Goal: Task Accomplishment & Management: Complete application form

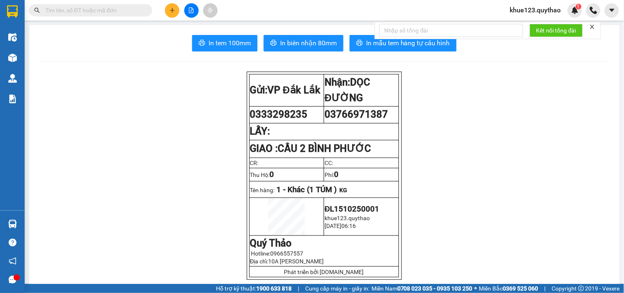
click at [549, 11] on span "khue123.quythao" at bounding box center [535, 10] width 64 height 10
click at [544, 28] on span "Đăng xuất" at bounding box center [539, 25] width 47 height 9
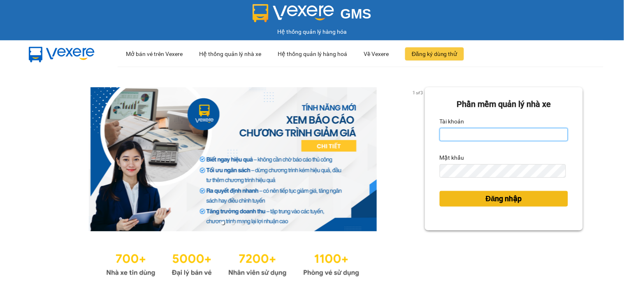
type input "thily.quythao"
click at [477, 197] on button "Đăng nhập" at bounding box center [504, 199] width 128 height 16
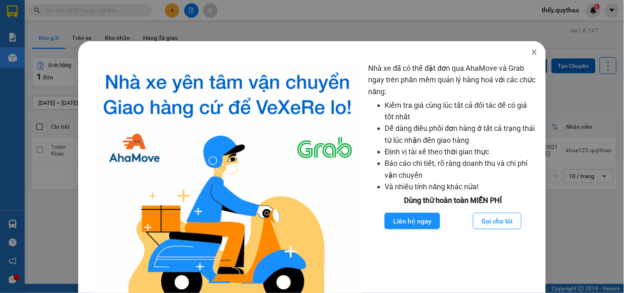
click at [531, 52] on icon "close" at bounding box center [534, 52] width 7 height 7
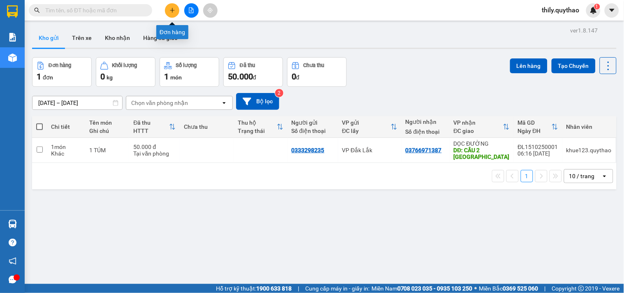
click at [170, 8] on icon "plus" at bounding box center [172, 10] width 6 height 6
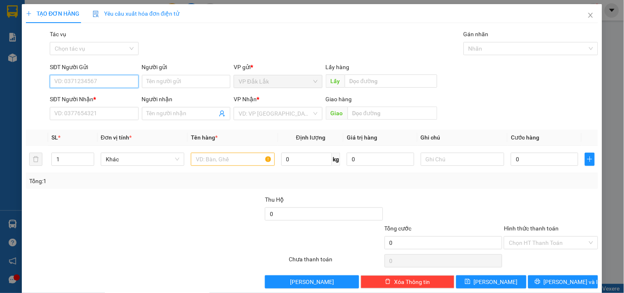
click at [105, 83] on input "SĐT Người Gửi" at bounding box center [94, 81] width 88 height 13
type input "0972177258"
click at [100, 100] on div "0972177258" at bounding box center [93, 97] width 78 height 9
type input "0377780792"
type input "ÔNG BỐ"
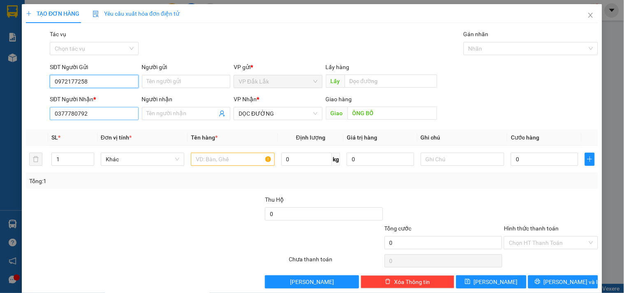
type input "0972177258"
click at [93, 113] on input "0377780792" at bounding box center [94, 113] width 88 height 13
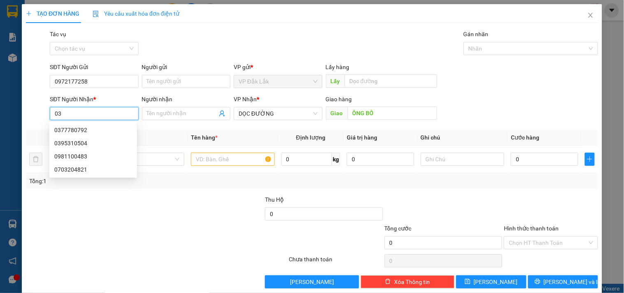
type input "0"
click at [78, 158] on div "0981100483" at bounding box center [93, 156] width 78 height 9
type input "0981100483"
type input "VX AN PHÚ"
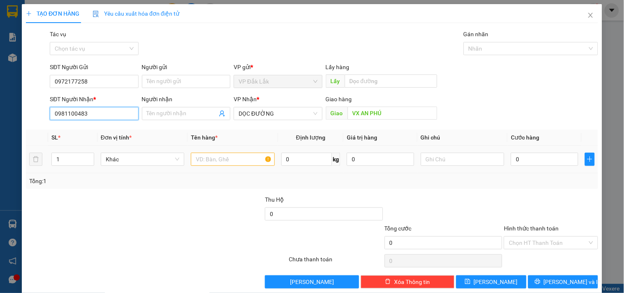
type input "0981100483"
click at [212, 162] on input "text" at bounding box center [232, 159] width 83 height 13
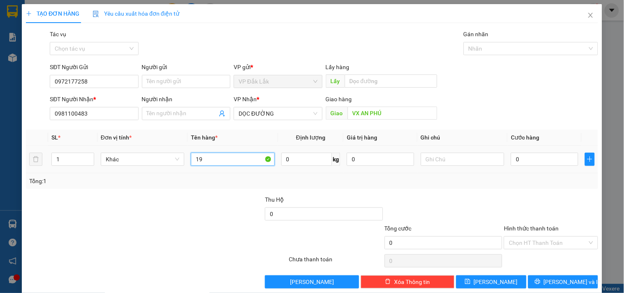
type input "1"
type input "1 THÙNG GIẤY"
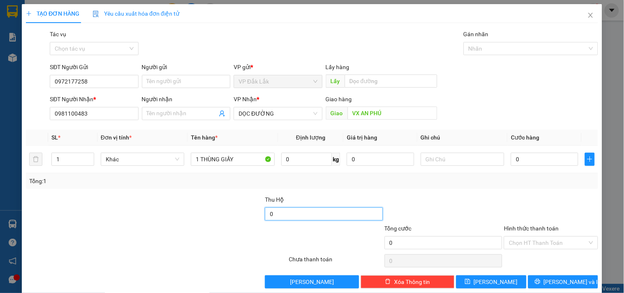
click at [265, 213] on input "0" at bounding box center [324, 213] width 118 height 13
type input "1.900.000"
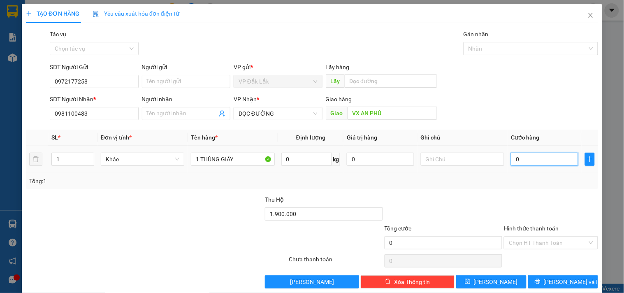
click at [511, 159] on input "0" at bounding box center [544, 159] width 67 height 13
type input "1"
type input "12"
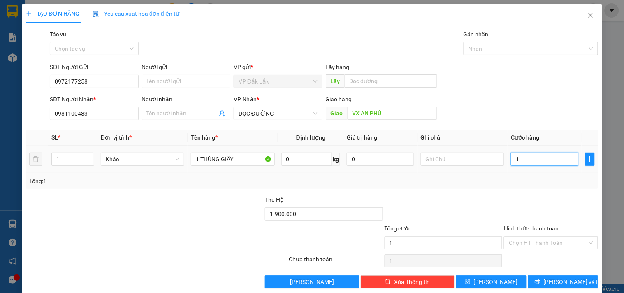
type input "12"
type input "120"
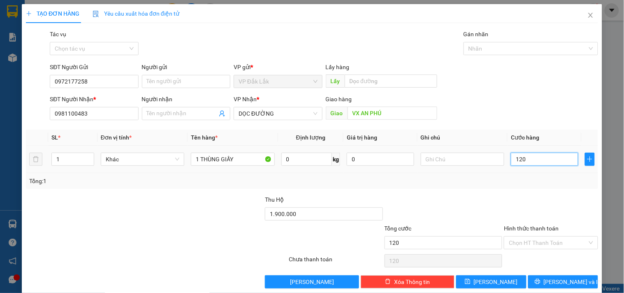
type input "1.200"
type input "12.000"
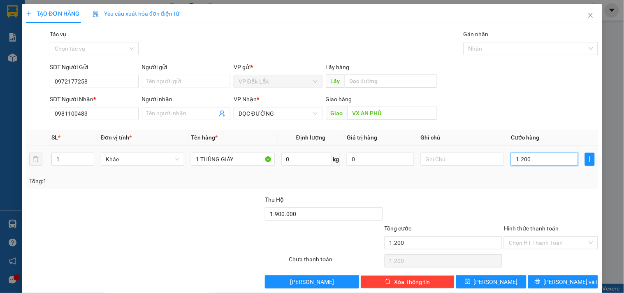
type input "12.000"
type input "120.000"
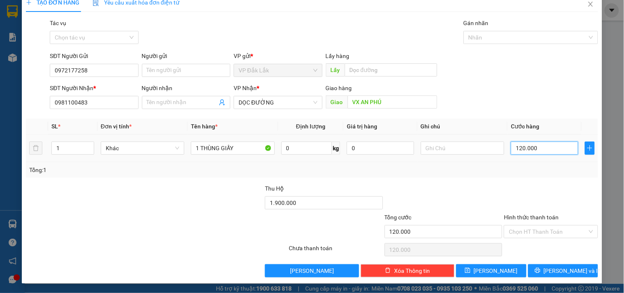
click at [517, 146] on input "120.000" at bounding box center [544, 147] width 67 height 13
type input "10.000"
type input "130.000"
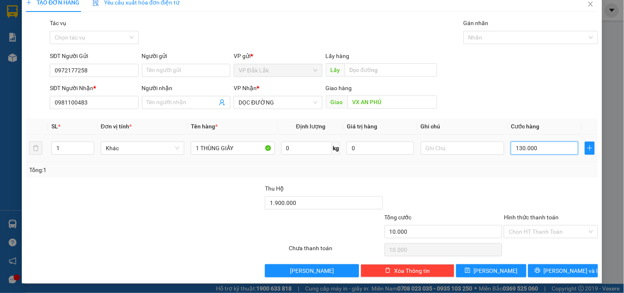
type input "130.000"
click at [554, 268] on span "[PERSON_NAME] và In" at bounding box center [573, 270] width 58 height 9
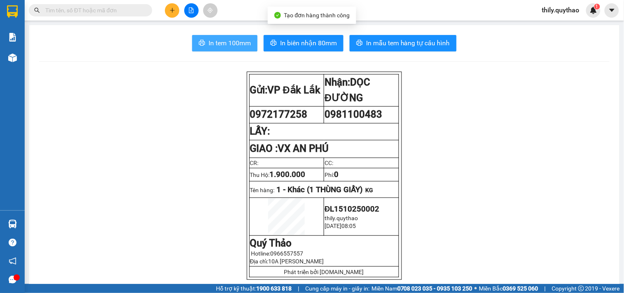
click at [236, 42] on span "In tem 100mm" at bounding box center [229, 43] width 42 height 10
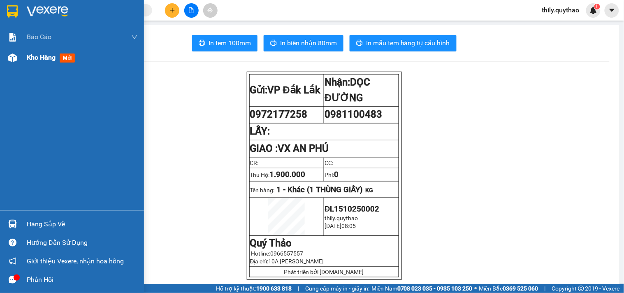
click at [13, 56] on img at bounding box center [12, 57] width 9 height 9
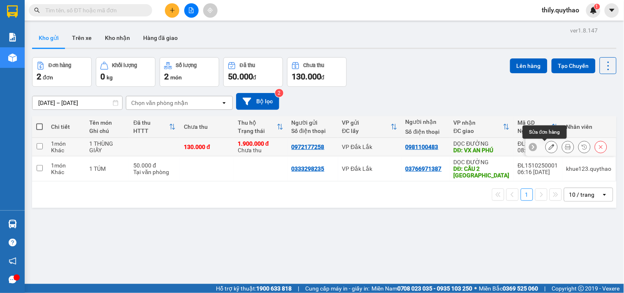
click at [549, 145] on icon at bounding box center [552, 147] width 6 height 6
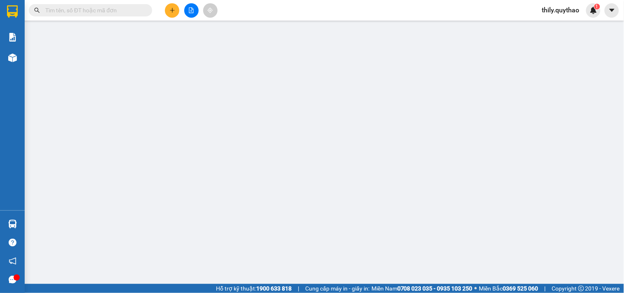
type input "0972177258"
type input "0981100483"
type input "VX AN PHÚ"
type input "1.900.000"
type input "130.000"
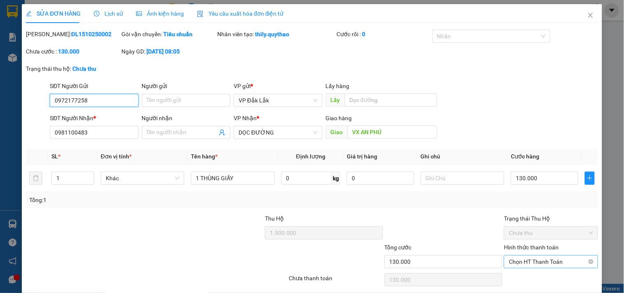
click at [533, 258] on span "Chọn HT Thanh Toán" at bounding box center [551, 261] width 84 height 12
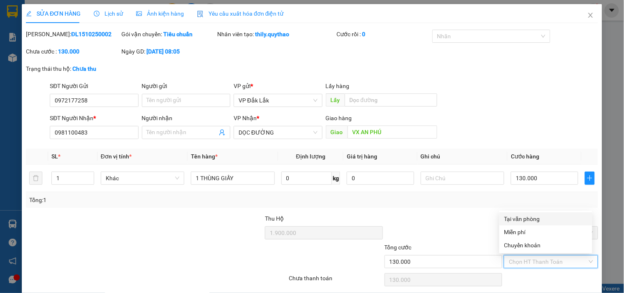
click at [535, 218] on div "Tại văn phòng" at bounding box center [545, 218] width 83 height 9
type input "0"
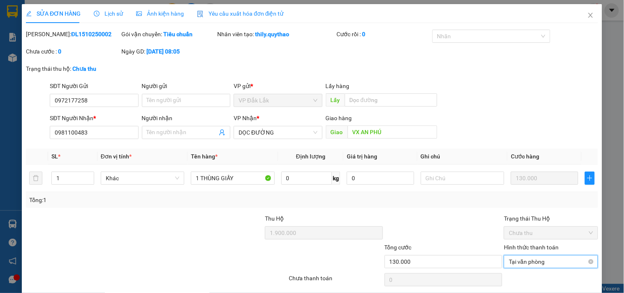
scroll to position [30, 0]
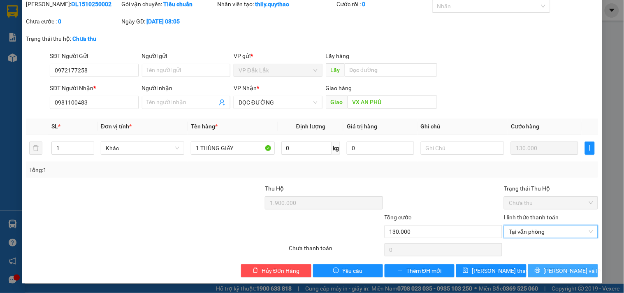
click at [547, 270] on button "[PERSON_NAME] và In" at bounding box center [563, 270] width 70 height 13
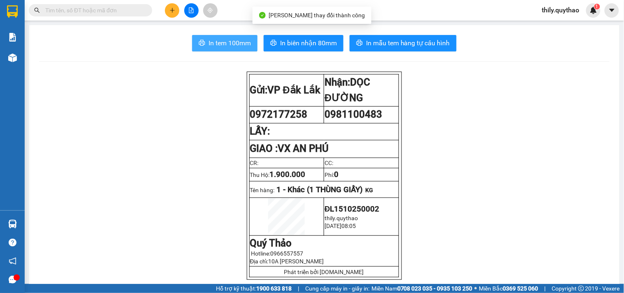
click at [239, 42] on span "In tem 100mm" at bounding box center [229, 43] width 42 height 10
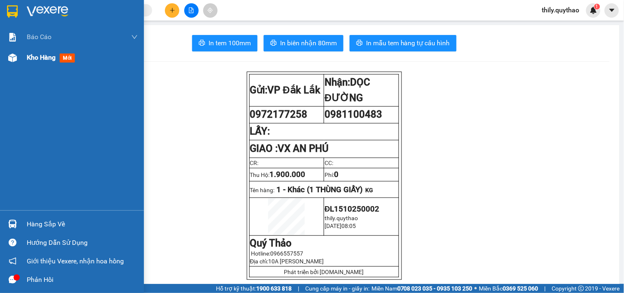
click at [16, 60] on img at bounding box center [12, 57] width 9 height 9
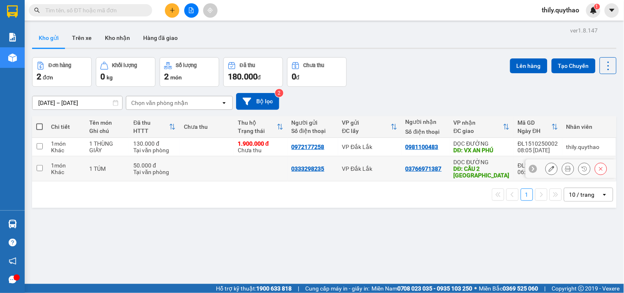
click at [39, 166] on input "checkbox" at bounding box center [40, 168] width 6 height 6
checkbox input "true"
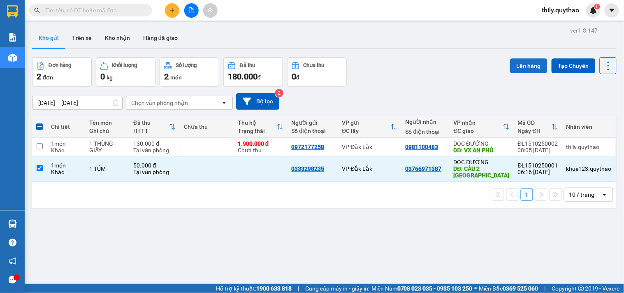
click at [531, 65] on button "Lên hàng" at bounding box center [528, 65] width 37 height 15
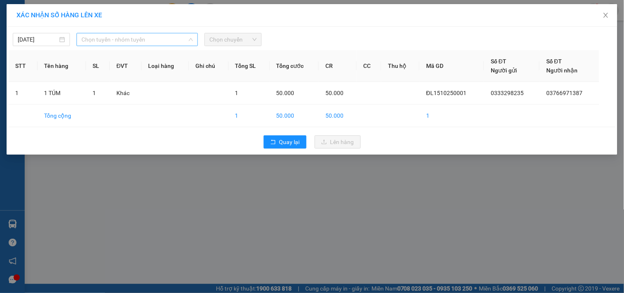
click at [148, 39] on span "Chọn tuyến - nhóm tuyến" at bounding box center [136, 39] width 111 height 12
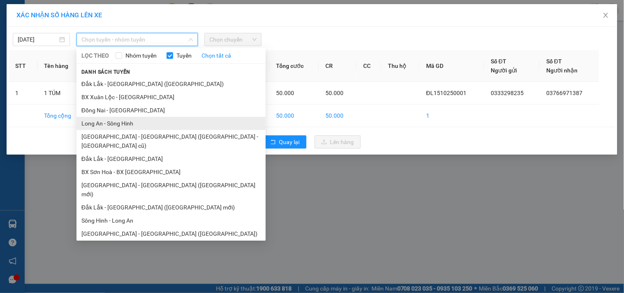
scroll to position [49, 0]
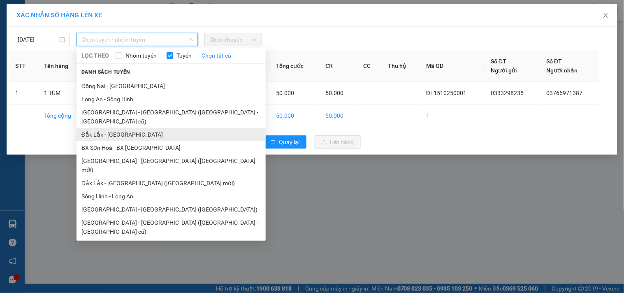
click at [144, 128] on li "Đắk Lắk - [GEOGRAPHIC_DATA]" at bounding box center [170, 134] width 189 height 13
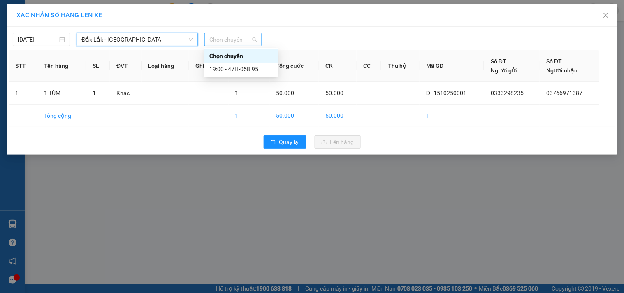
click at [252, 42] on span "Chọn chuyến" at bounding box center [232, 39] width 47 height 12
click at [247, 71] on div "19:00 - 47H-058.95" at bounding box center [241, 69] width 64 height 9
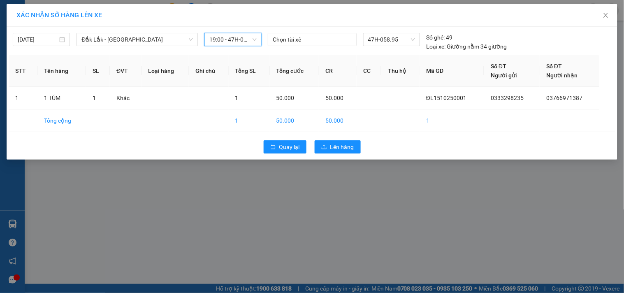
click at [249, 39] on span "19:00 - 47H-058.95" at bounding box center [232, 39] width 47 height 12
click at [222, 172] on div "XÁC NHẬN SỐ HÀNG LÊN XE [DATE] [GEOGRAPHIC_DATA] - [GEOGRAPHIC_DATA] LỌC THEO N…" at bounding box center [312, 146] width 624 height 293
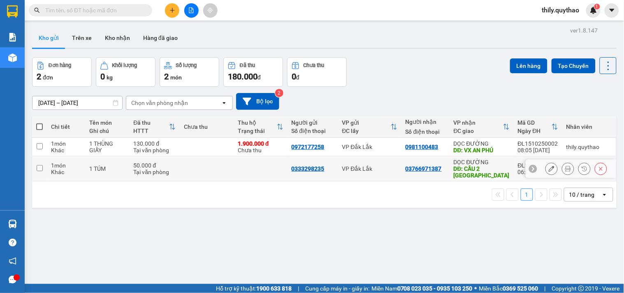
click at [39, 169] on input "checkbox" at bounding box center [40, 168] width 6 height 6
checkbox input "true"
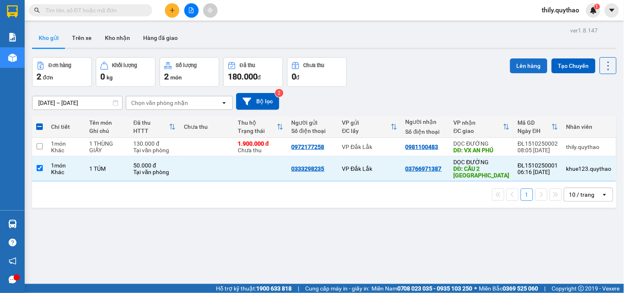
click at [529, 62] on button "Lên hàng" at bounding box center [528, 65] width 37 height 15
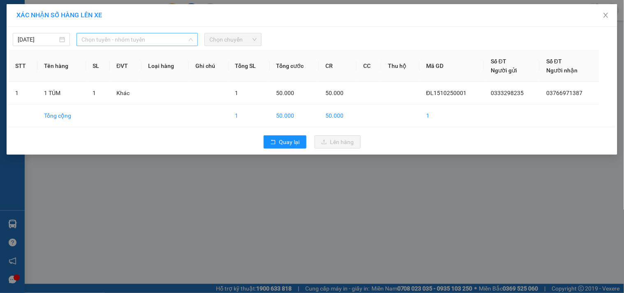
click at [158, 35] on span "Chọn tuyến - nhóm tuyến" at bounding box center [136, 39] width 111 height 12
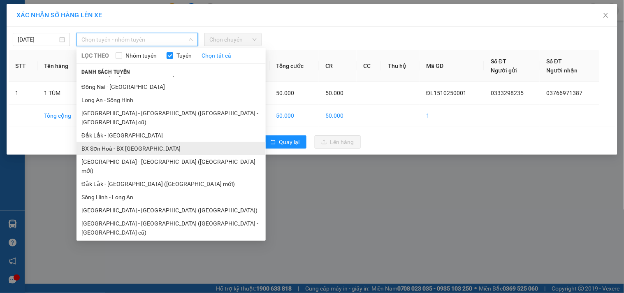
scroll to position [49, 0]
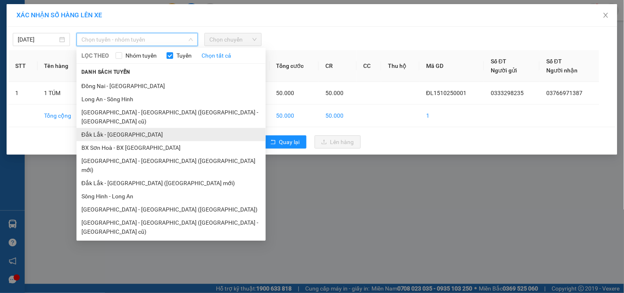
click at [134, 128] on li "Đắk Lắk - [GEOGRAPHIC_DATA]" at bounding box center [170, 134] width 189 height 13
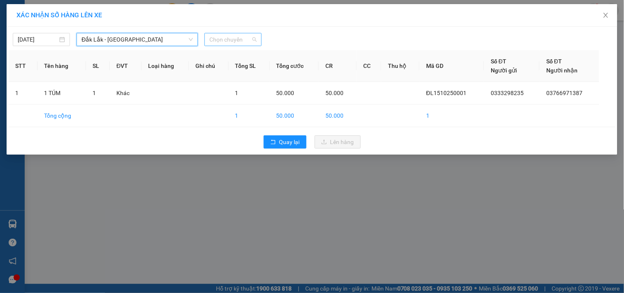
click at [247, 42] on span "Chọn chuyến" at bounding box center [232, 39] width 47 height 12
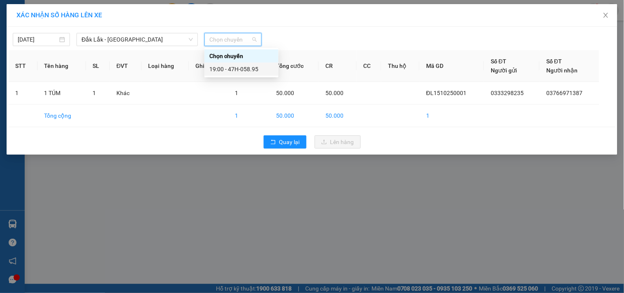
click at [254, 67] on div "19:00 - 47H-058.95" at bounding box center [241, 69] width 64 height 9
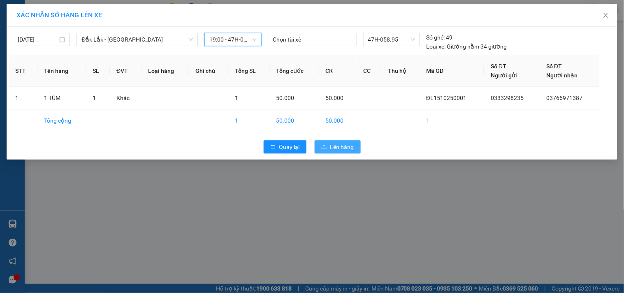
click at [332, 144] on span "Lên hàng" at bounding box center [342, 146] width 24 height 9
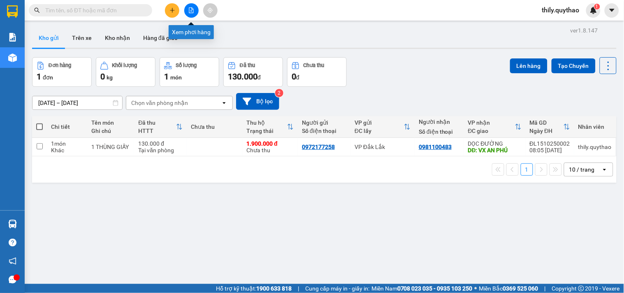
click at [192, 9] on icon "file-add" at bounding box center [191, 10] width 5 height 6
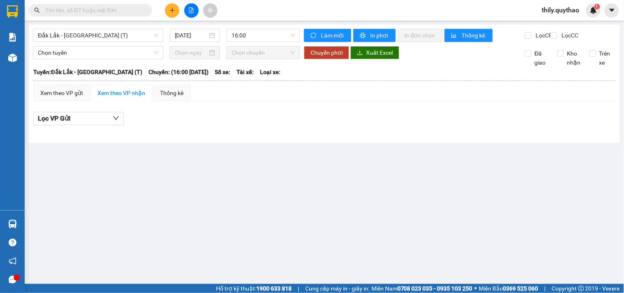
click at [255, 59] on span "Chọn chuyến" at bounding box center [263, 52] width 63 height 12
click at [72, 97] on div "Xem theo VP gửi" at bounding box center [61, 92] width 42 height 9
click at [141, 35] on span "Đắk Lắk - [GEOGRAPHIC_DATA] (T)" at bounding box center [98, 35] width 120 height 12
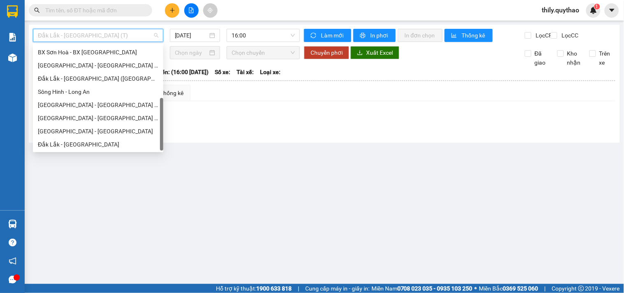
scroll to position [72, 0]
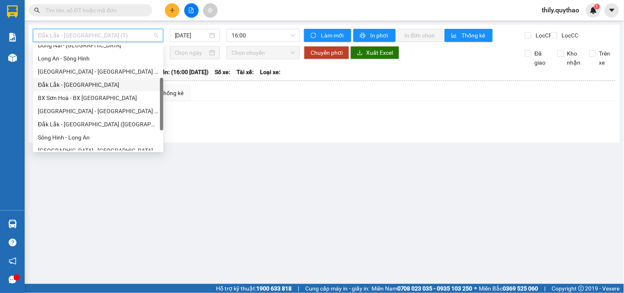
click at [82, 82] on div "Đắk Lắk - [GEOGRAPHIC_DATA]" at bounding box center [98, 84] width 120 height 9
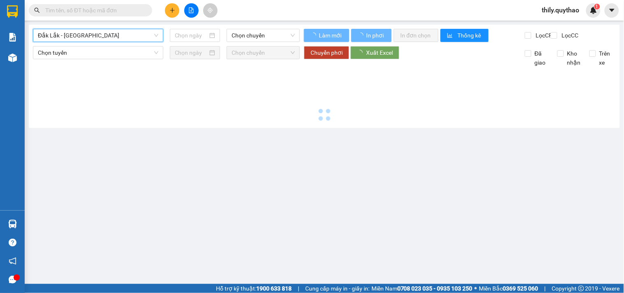
type input "[DATE]"
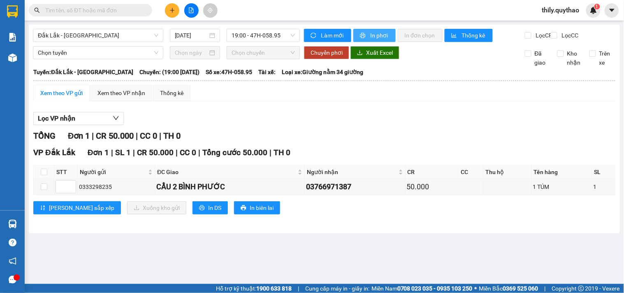
click at [384, 33] on span "In phơi" at bounding box center [379, 35] width 19 height 9
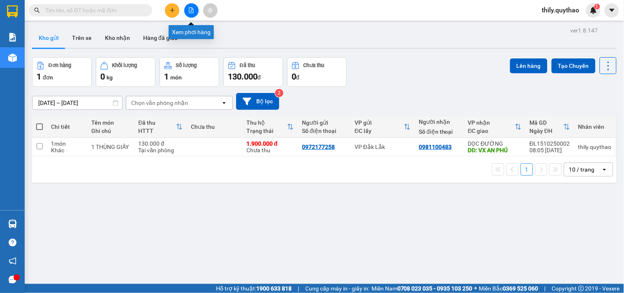
click at [186, 6] on button at bounding box center [191, 10] width 14 height 14
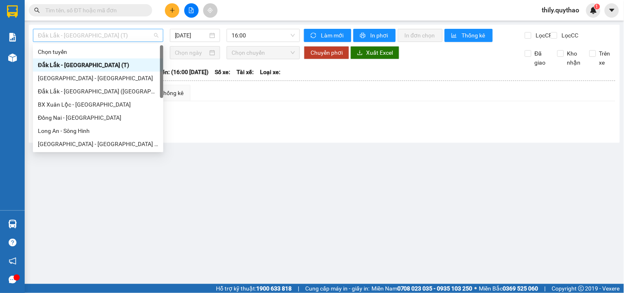
click at [128, 32] on span "Đắk Lắk - [GEOGRAPHIC_DATA] (T)" at bounding box center [98, 35] width 120 height 12
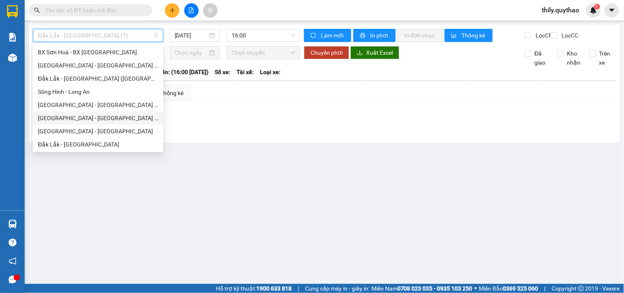
scroll to position [72, 0]
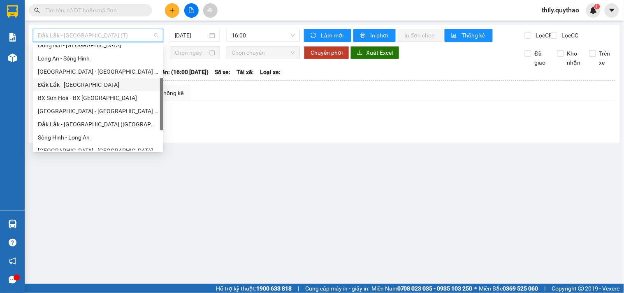
click at [88, 84] on div "Đắk Lắk - [GEOGRAPHIC_DATA]" at bounding box center [98, 84] width 120 height 9
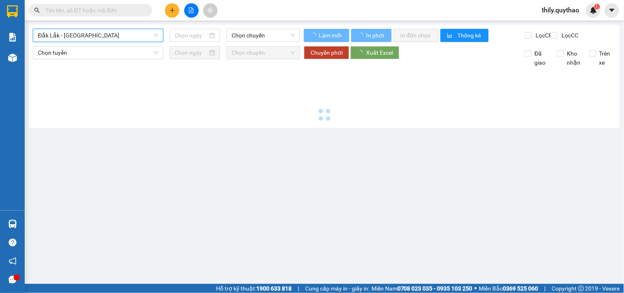
type input "[DATE]"
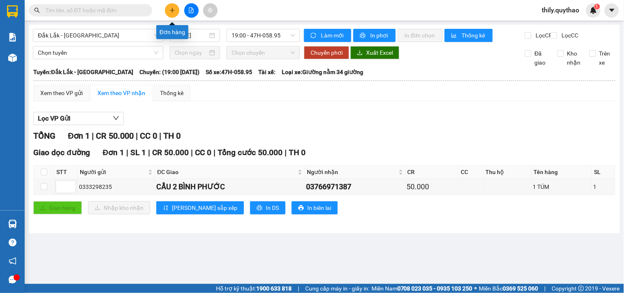
click at [170, 6] on button at bounding box center [172, 10] width 14 height 14
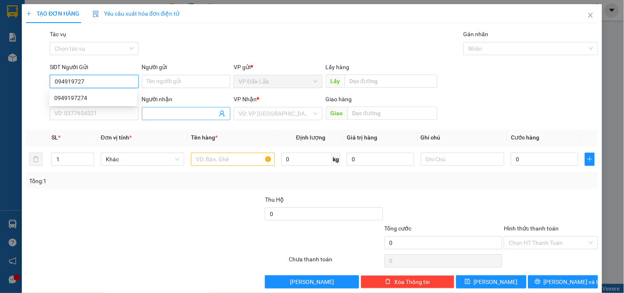
type input "0949197274"
click at [79, 97] on div "0949197274" at bounding box center [93, 97] width 78 height 9
type input "0393802285"
type input "NGÃ 4 GA"
type input "0949197274"
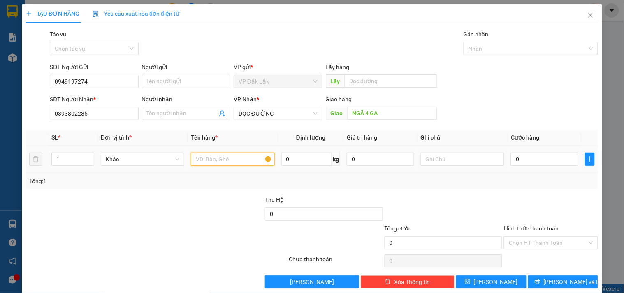
click at [246, 159] on input "text" at bounding box center [232, 159] width 83 height 13
type input "1 THÙNG GIẤY"
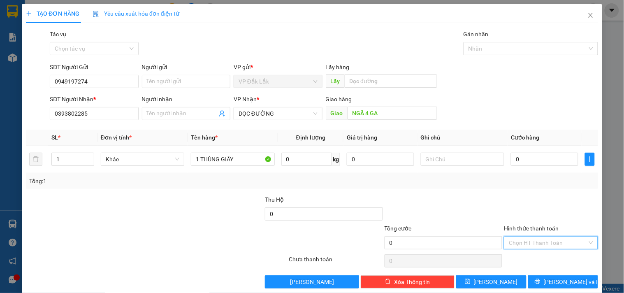
drag, startPoint x: 554, startPoint y: 241, endPoint x: 554, endPoint y: 253, distance: 12.8
click at [554, 241] on input "Hình thức thanh toán" at bounding box center [548, 242] width 78 height 12
click at [540, 195] on div "Tại văn phòng" at bounding box center [545, 199] width 83 height 9
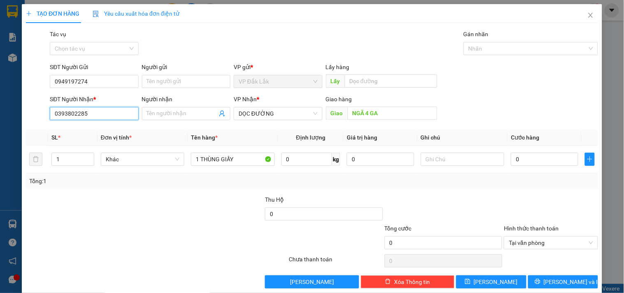
click at [97, 112] on input "0393802285" at bounding box center [94, 113] width 88 height 13
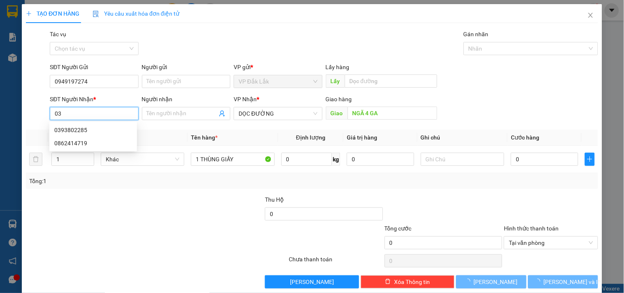
type input "0"
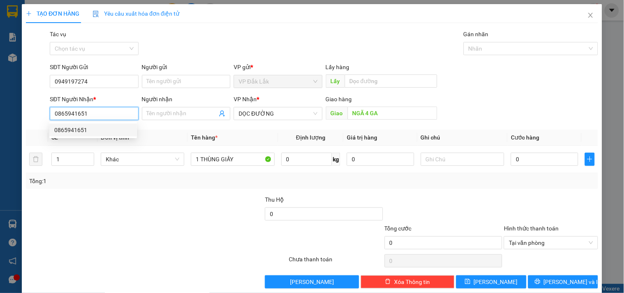
click at [79, 131] on div "0865941651" at bounding box center [93, 129] width 78 height 9
click at [290, 112] on span "Văn Phòng Tân Phú" at bounding box center [278, 113] width 79 height 12
type input "0865941651"
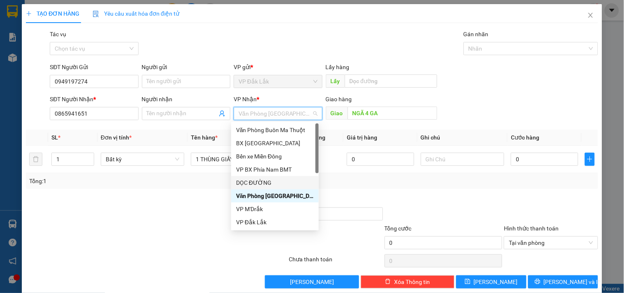
click at [282, 185] on div "DỌC ĐƯỜNG" at bounding box center [275, 182] width 78 height 9
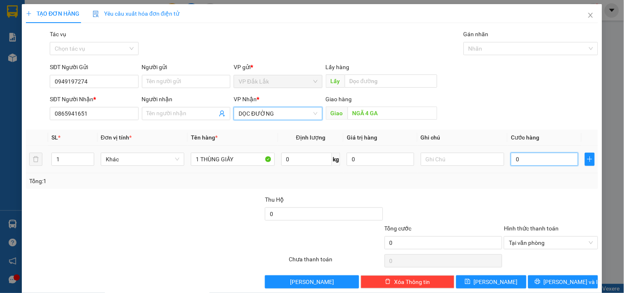
click at [511, 157] on input "0" at bounding box center [544, 159] width 67 height 13
type input "5"
type input "50"
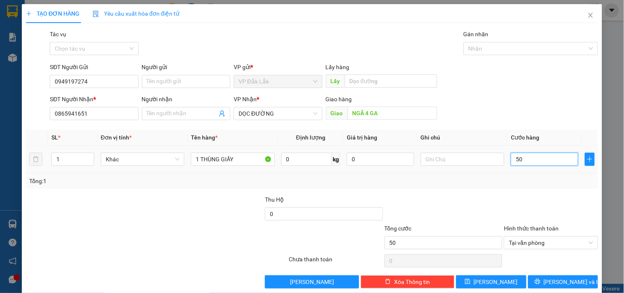
type input "500"
type input "5.000"
type input "50.000"
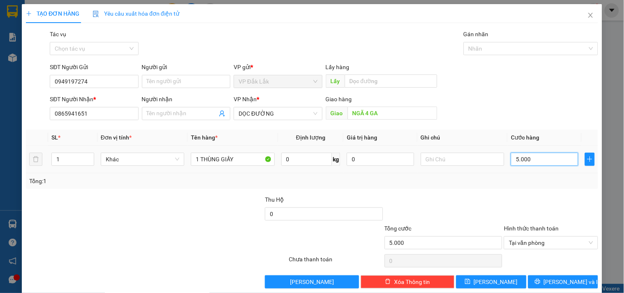
type input "50.000"
type input "500.000"
type input "50.000"
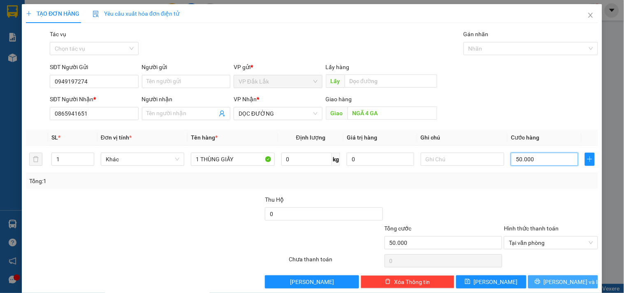
type input "50.000"
click at [558, 277] on span "[PERSON_NAME] và In" at bounding box center [573, 281] width 58 height 9
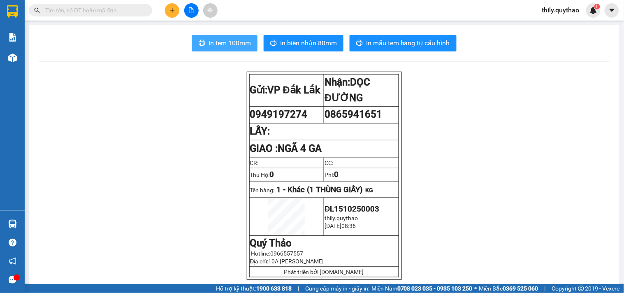
click at [242, 37] on button "In tem 100mm" at bounding box center [224, 43] width 65 height 16
